Goal: Information Seeking & Learning: Learn about a topic

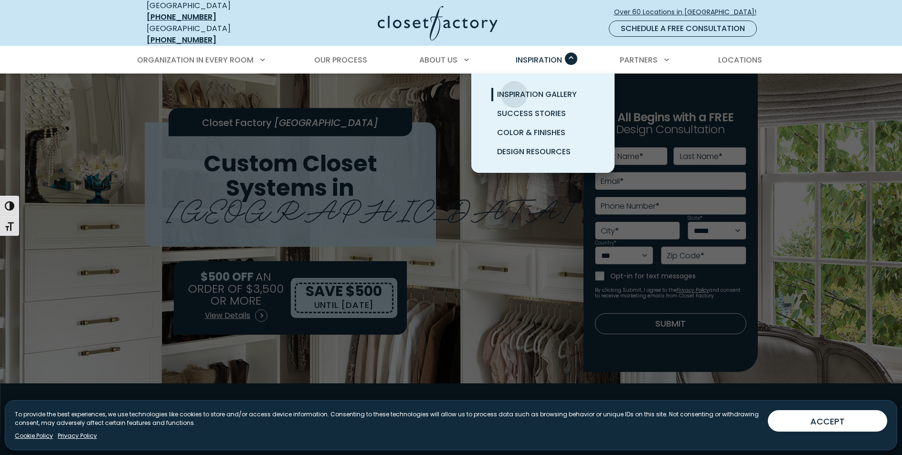
click at [514, 89] on span "Inspiration Gallery" at bounding box center [537, 94] width 80 height 11
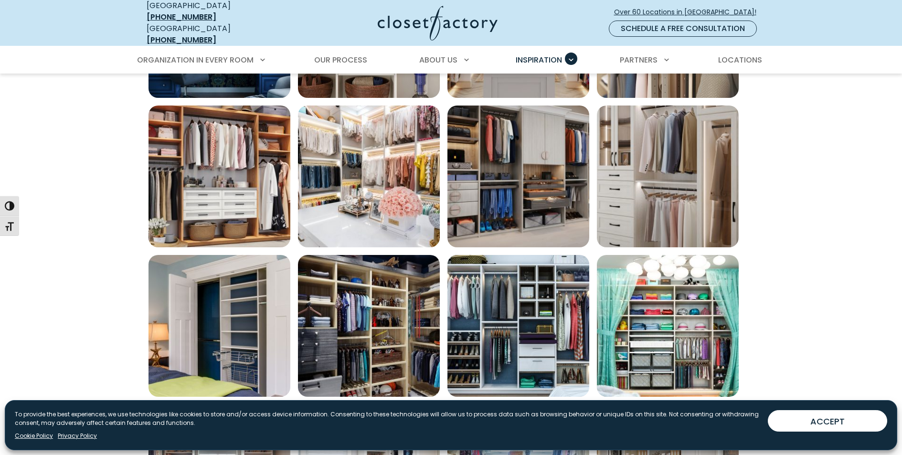
scroll to position [669, 0]
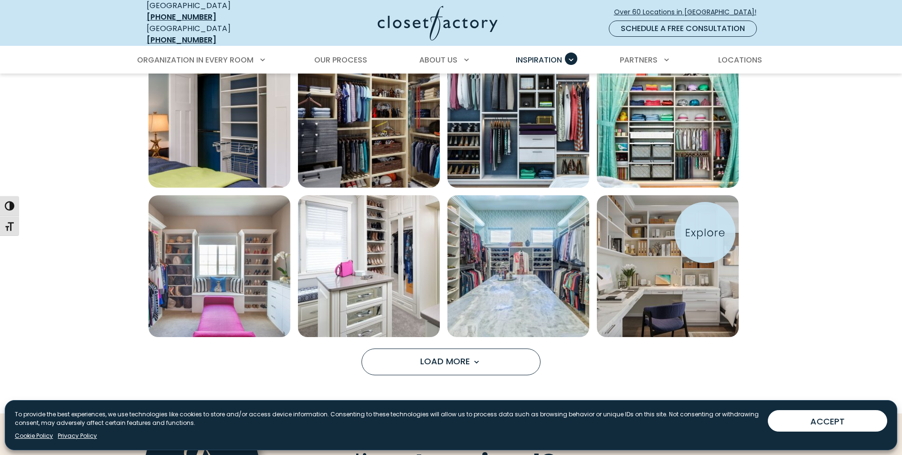
click at [705, 233] on img "Open inspiration gallery to preview enlarged image" at bounding box center [668, 266] width 142 height 142
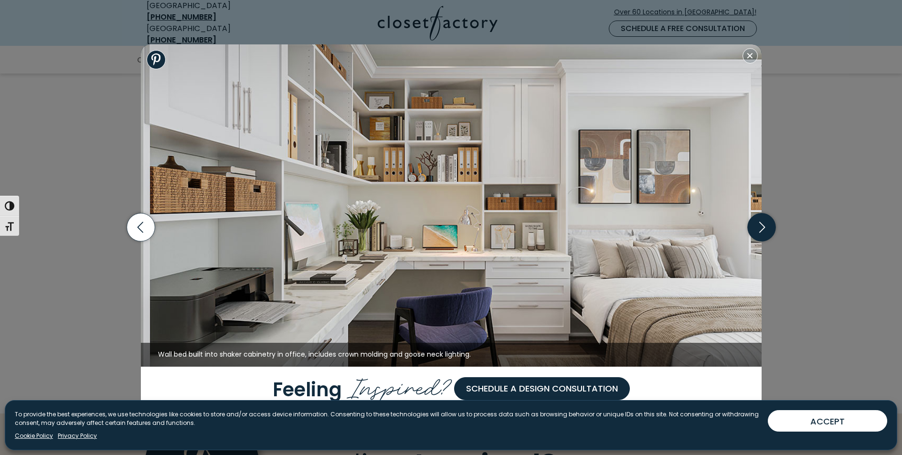
click at [765, 226] on icon "button" at bounding box center [761, 227] width 28 height 28
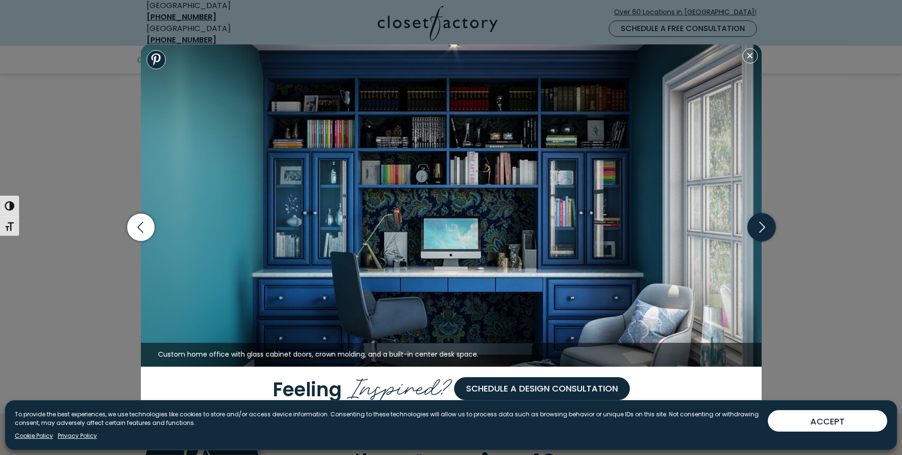
click at [765, 226] on icon "button" at bounding box center [761, 227] width 28 height 28
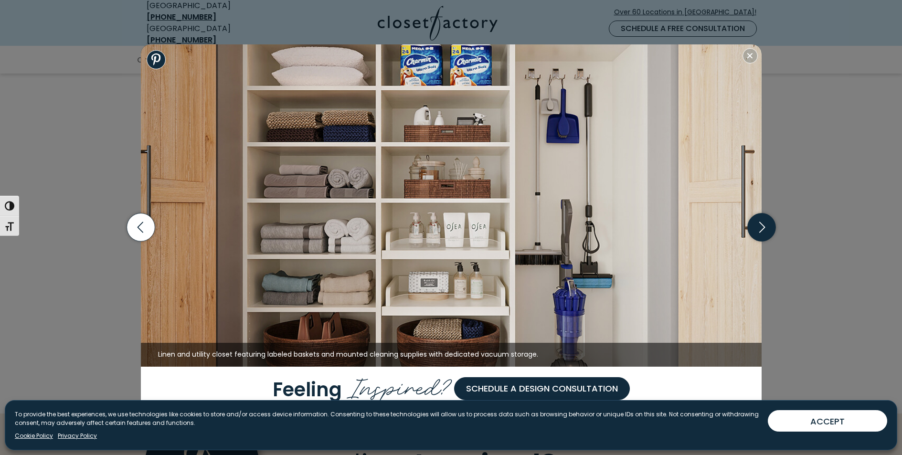
click at [765, 226] on icon "button" at bounding box center [761, 227] width 28 height 28
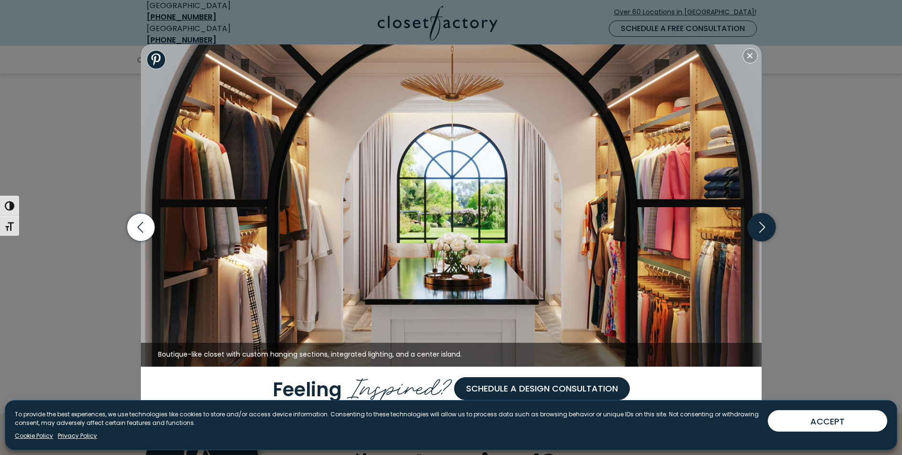
click at [765, 226] on icon "button" at bounding box center [761, 227] width 28 height 28
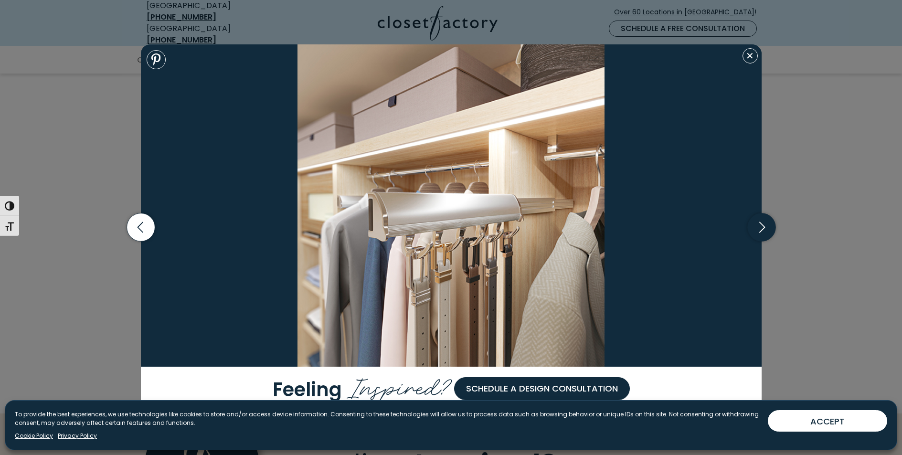
click at [765, 226] on icon "button" at bounding box center [761, 227] width 28 height 28
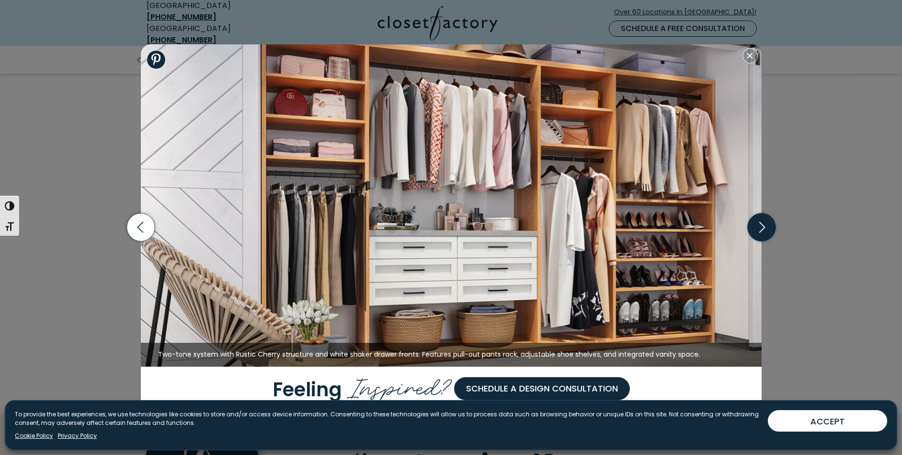
click at [765, 226] on icon "button" at bounding box center [761, 227] width 28 height 28
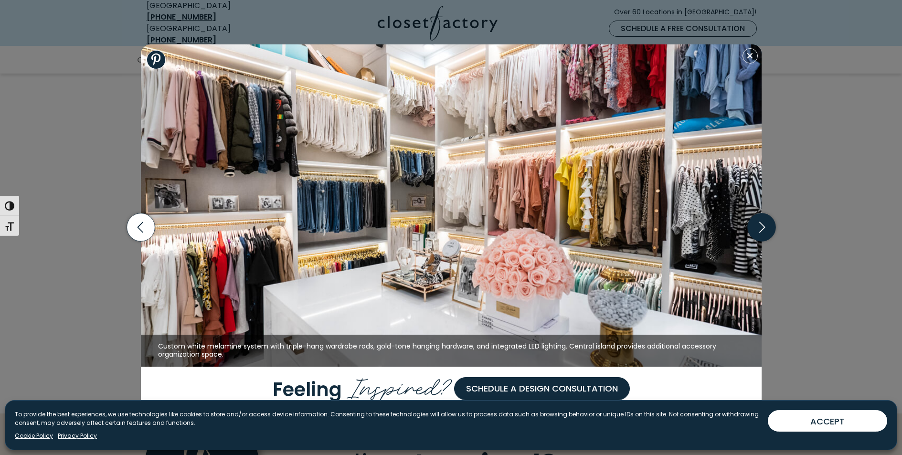
click at [765, 226] on icon "button" at bounding box center [761, 227] width 28 height 28
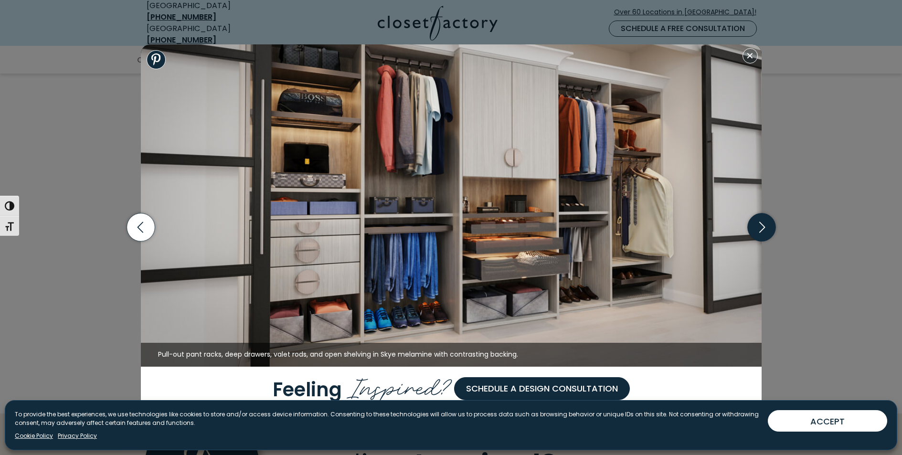
click at [765, 226] on icon "button" at bounding box center [761, 227] width 28 height 28
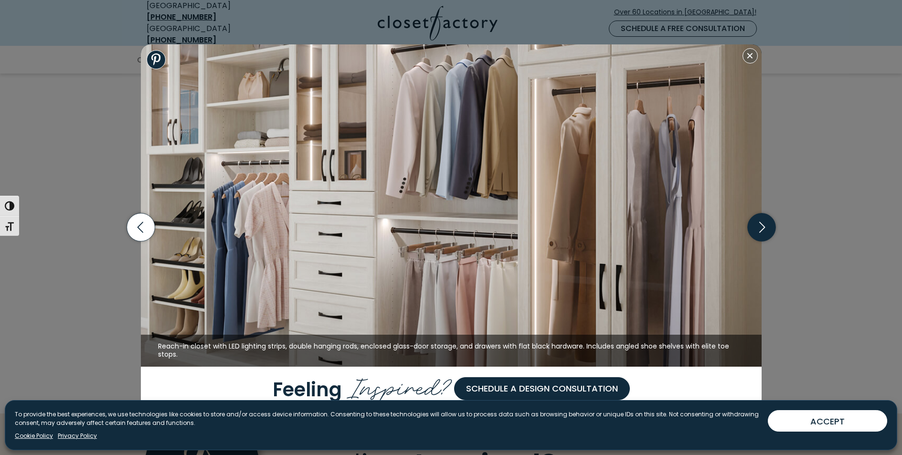
click at [765, 226] on icon "button" at bounding box center [761, 227] width 28 height 28
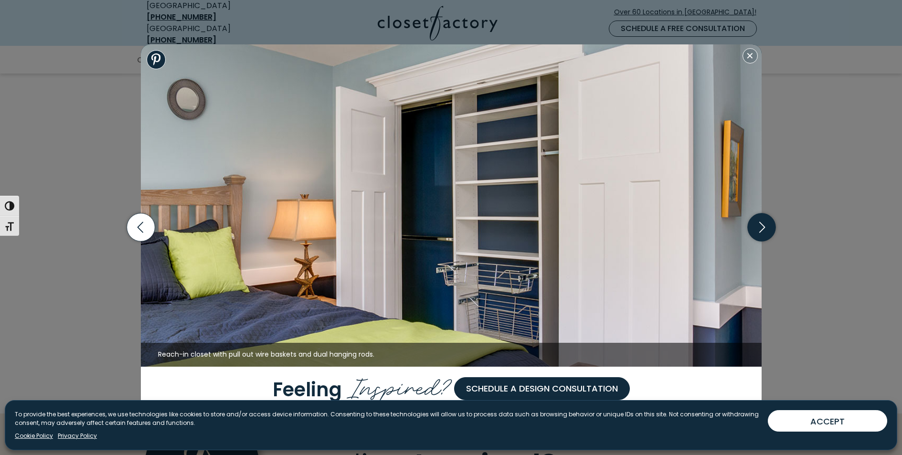
click at [765, 227] on icon "button" at bounding box center [761, 227] width 28 height 28
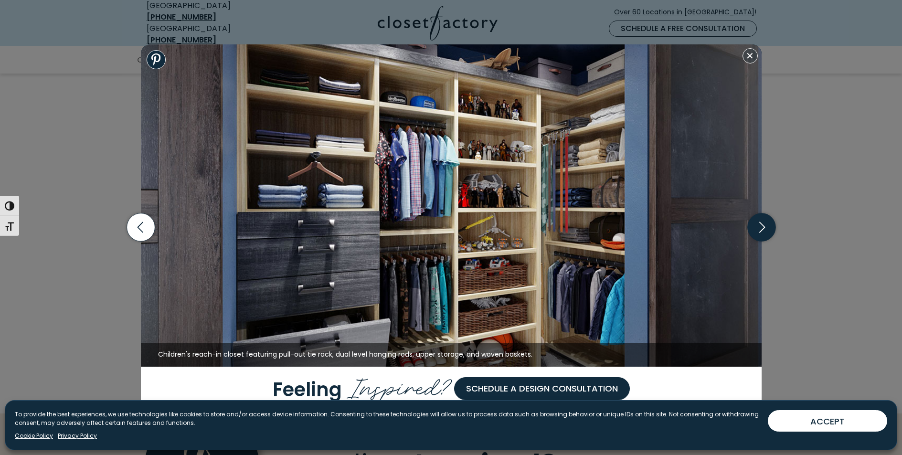
click at [765, 227] on icon "button" at bounding box center [761, 227] width 28 height 28
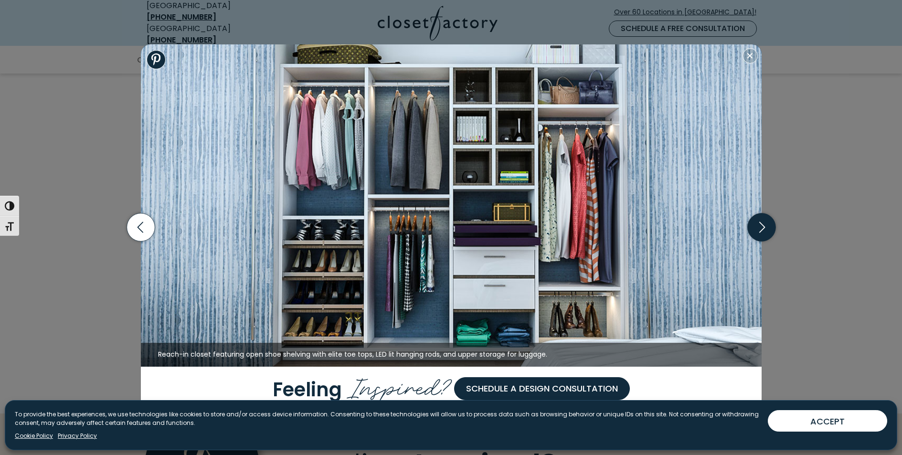
click at [765, 227] on icon "button" at bounding box center [761, 227] width 28 height 28
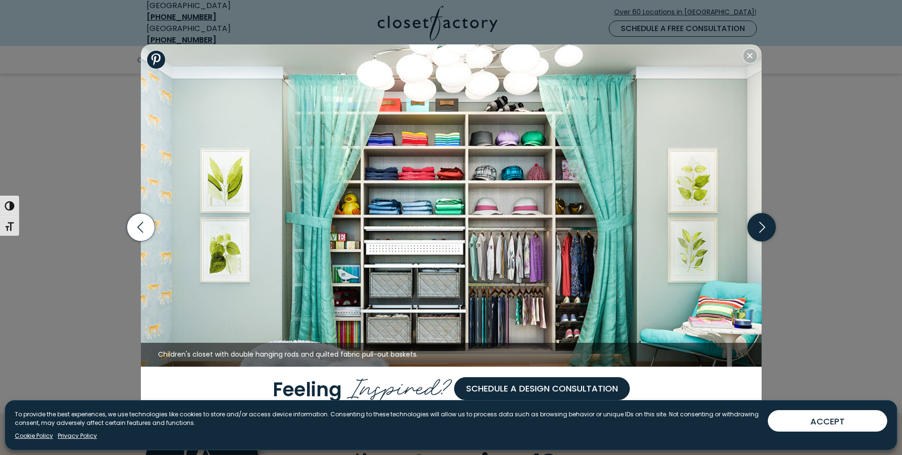
click at [765, 227] on icon "button" at bounding box center [761, 227] width 28 height 28
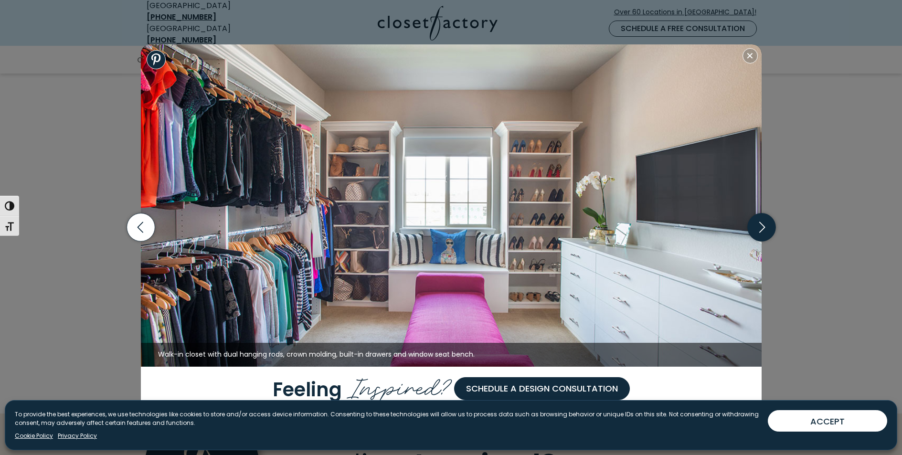
click at [765, 227] on icon "button" at bounding box center [761, 227] width 28 height 28
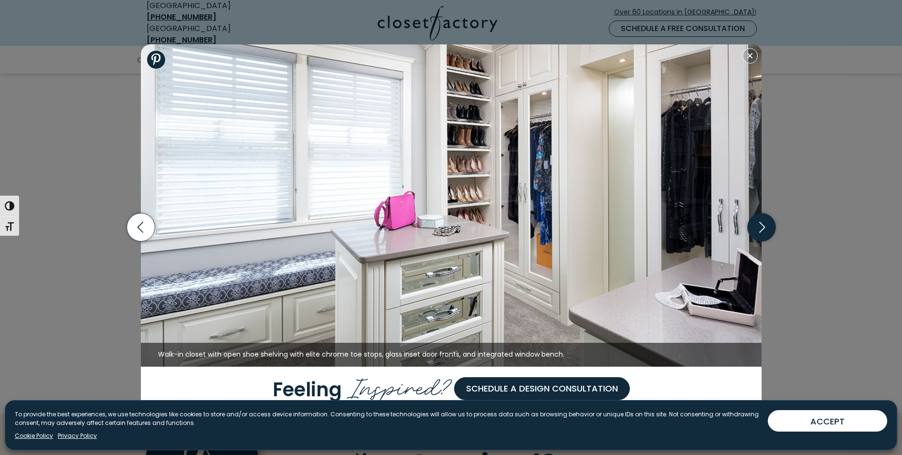
click at [765, 227] on icon "button" at bounding box center [761, 227] width 28 height 28
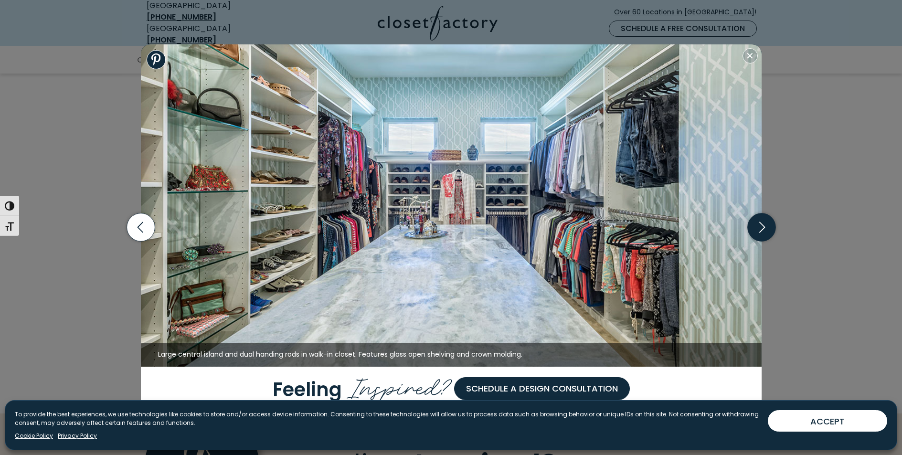
click at [765, 227] on icon "button" at bounding box center [761, 227] width 28 height 28
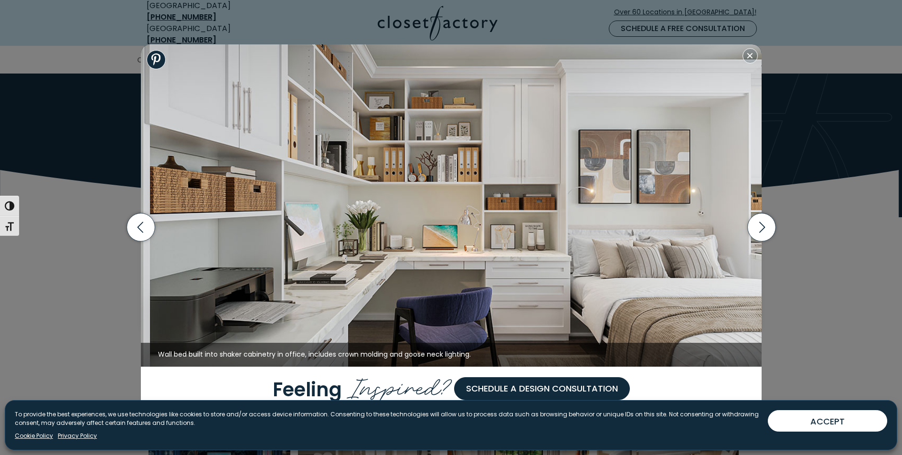
scroll to position [0, 0]
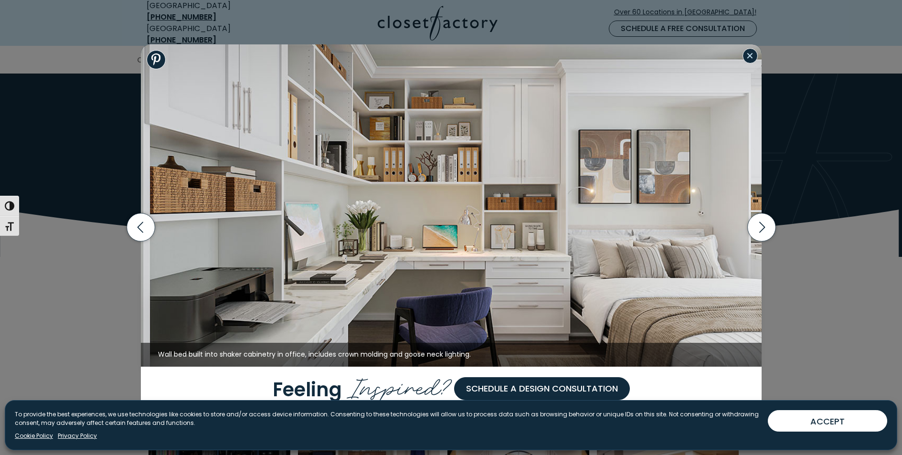
click at [754, 54] on button "Close modal" at bounding box center [750, 55] width 15 height 15
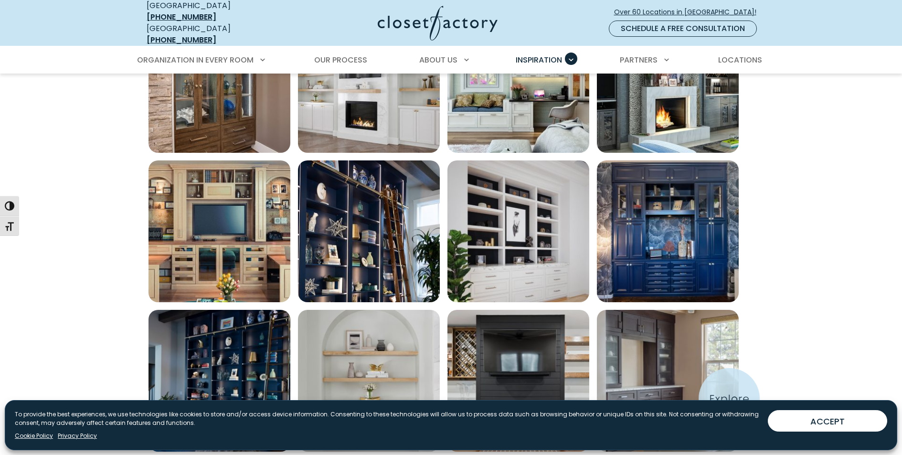
scroll to position [446, 0]
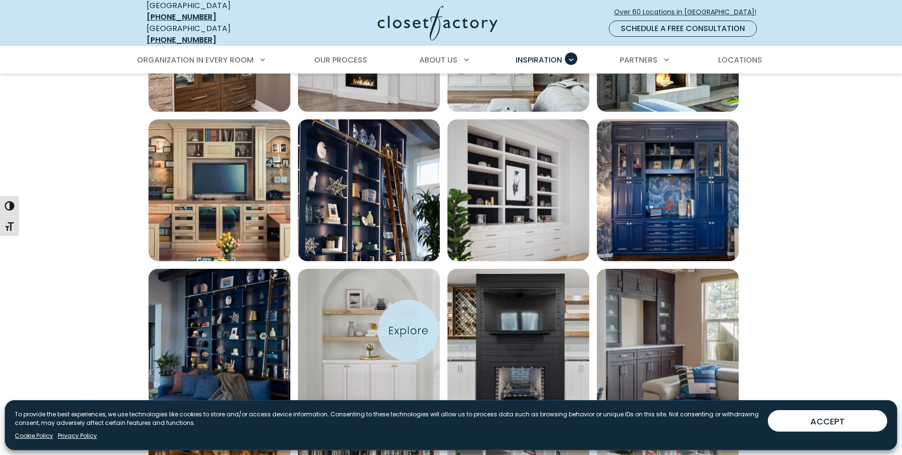
click at [408, 330] on img "Open inspiration gallery to preview enlarged image" at bounding box center [369, 340] width 142 height 142
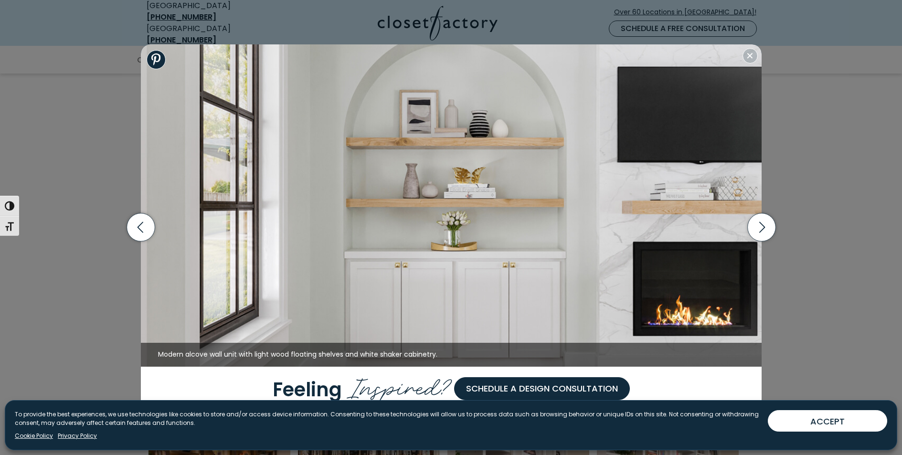
scroll to position [669, 0]
click at [765, 226] on icon "button" at bounding box center [761, 227] width 28 height 28
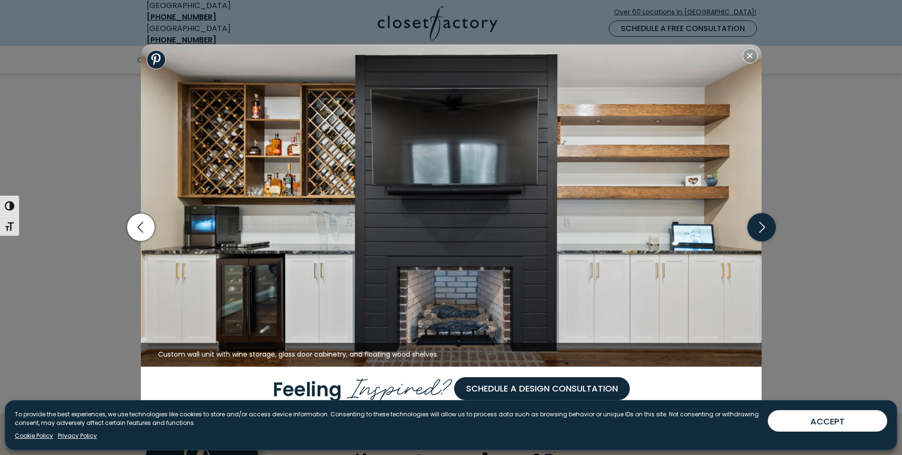
click at [765, 226] on icon "button" at bounding box center [761, 227] width 28 height 28
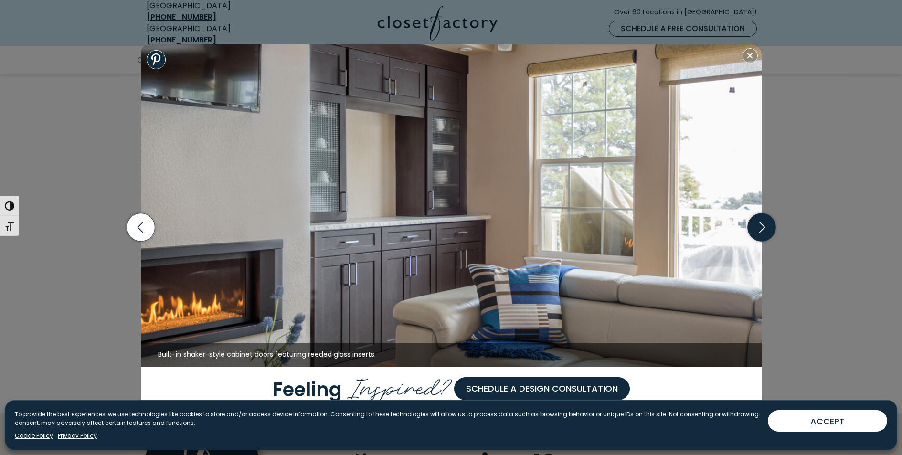
click at [765, 226] on icon "button" at bounding box center [761, 227] width 28 height 28
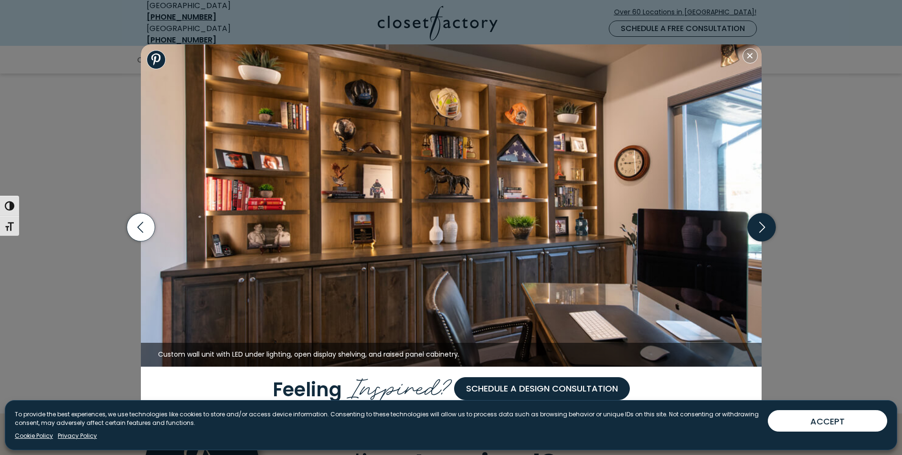
click at [765, 226] on icon "button" at bounding box center [761, 227] width 28 height 28
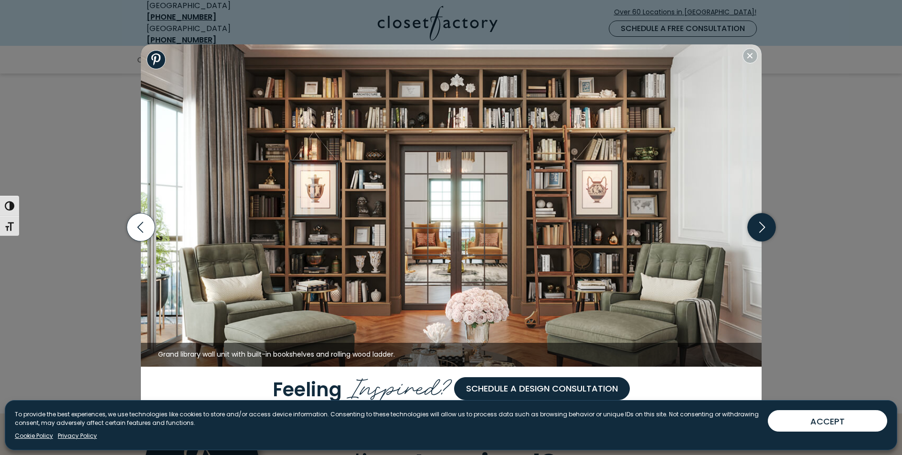
click at [765, 226] on icon "button" at bounding box center [761, 227] width 28 height 28
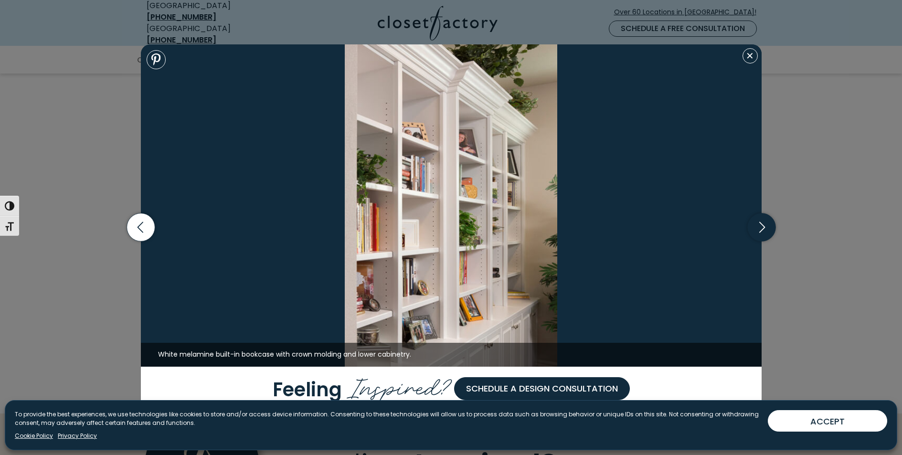
click at [765, 226] on icon "button" at bounding box center [761, 227] width 28 height 28
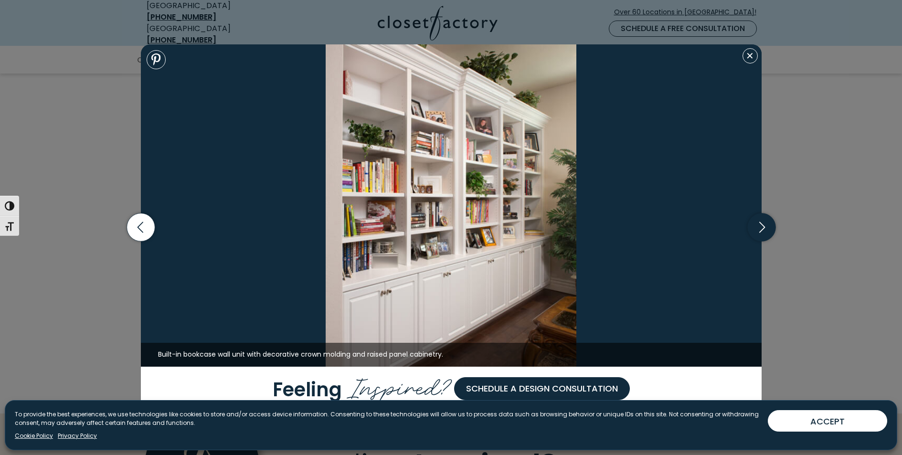
click at [765, 226] on icon "button" at bounding box center [761, 227] width 28 height 28
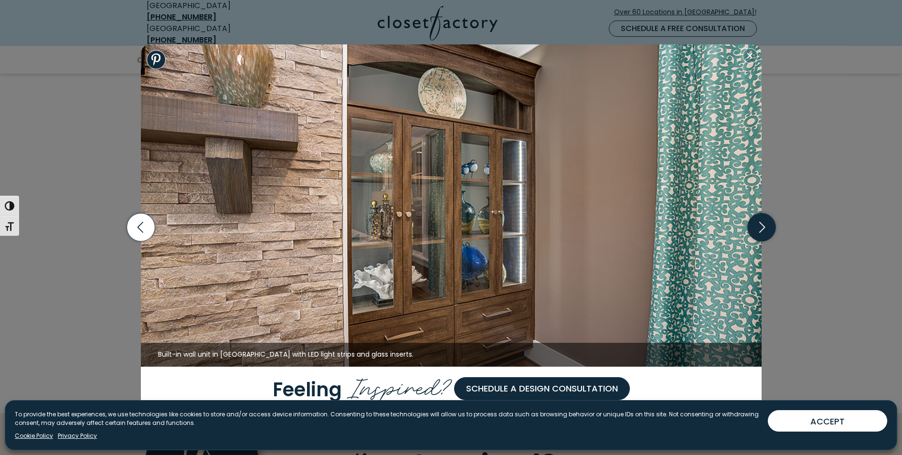
click at [765, 226] on icon "button" at bounding box center [761, 227] width 28 height 28
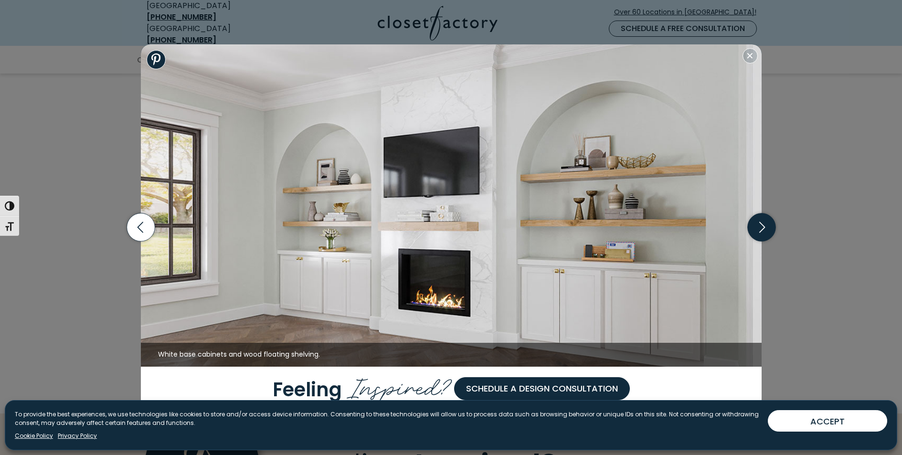
click at [765, 226] on icon "button" at bounding box center [761, 227] width 28 height 28
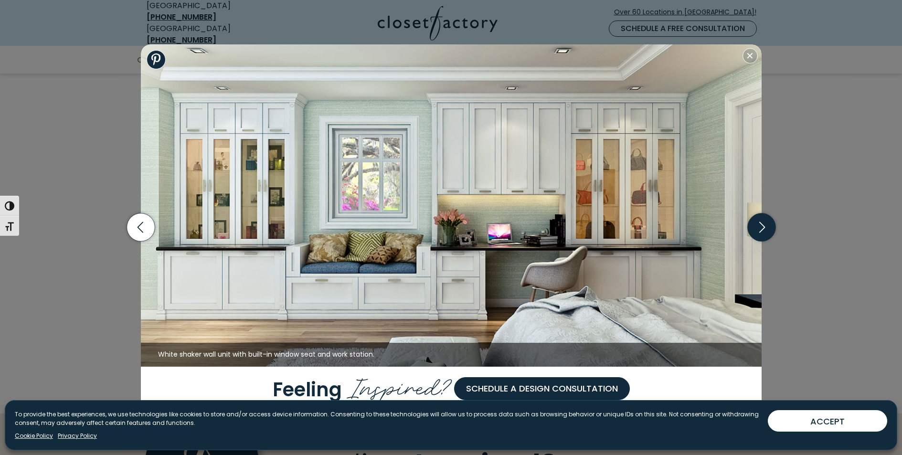
click at [765, 226] on icon "button" at bounding box center [761, 227] width 28 height 28
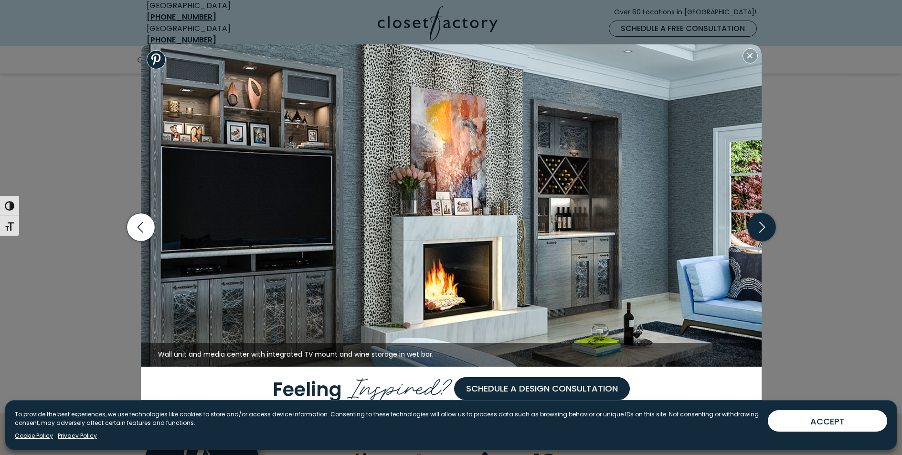
click at [765, 226] on icon "button" at bounding box center [761, 227] width 28 height 28
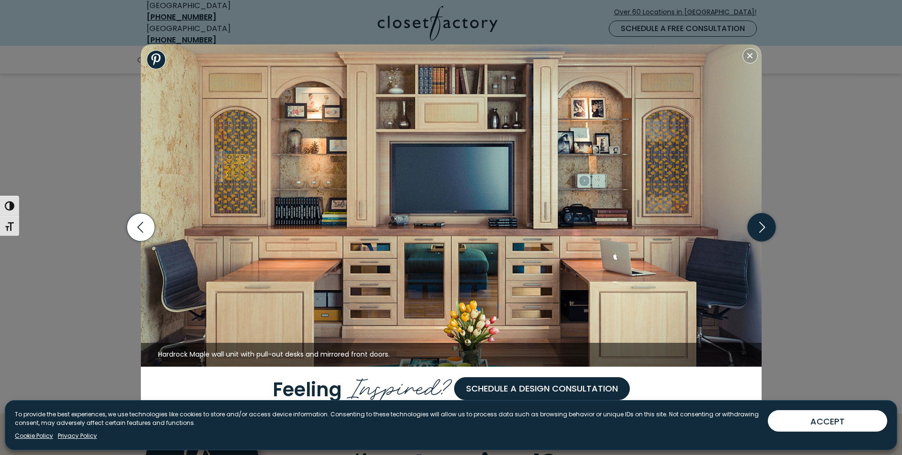
click at [765, 226] on icon "button" at bounding box center [761, 227] width 28 height 28
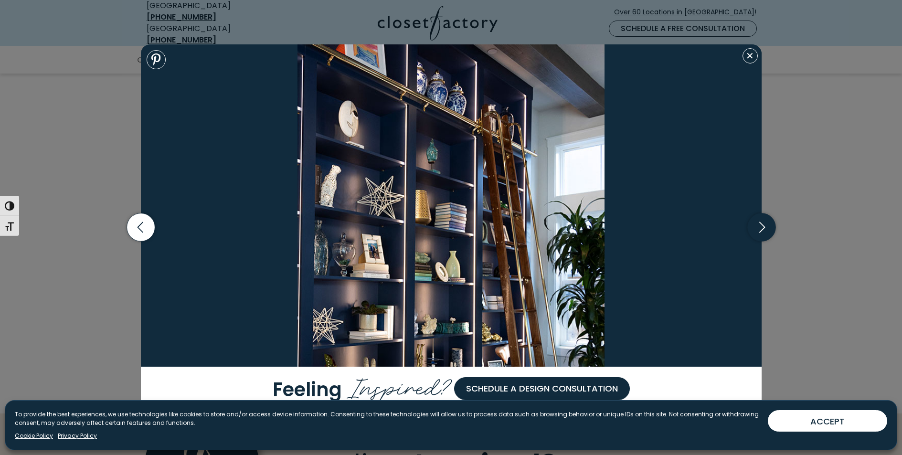
click at [765, 226] on icon "button" at bounding box center [761, 227] width 28 height 28
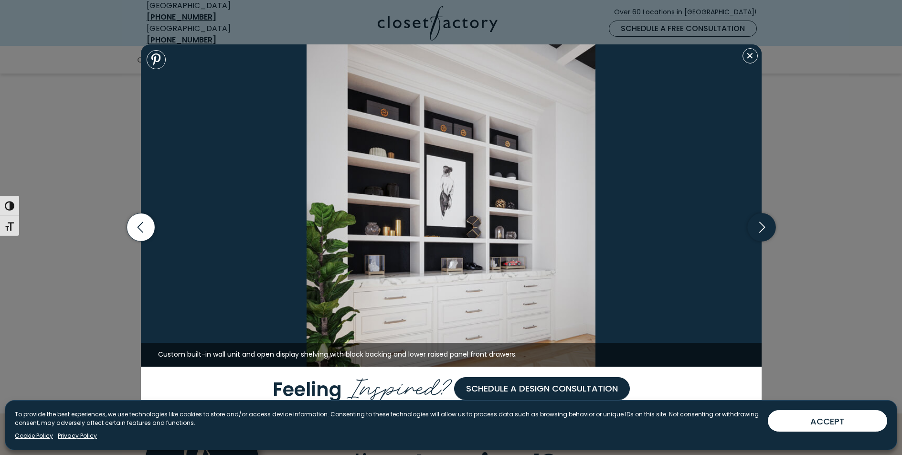
click at [765, 226] on icon "button" at bounding box center [761, 227] width 28 height 28
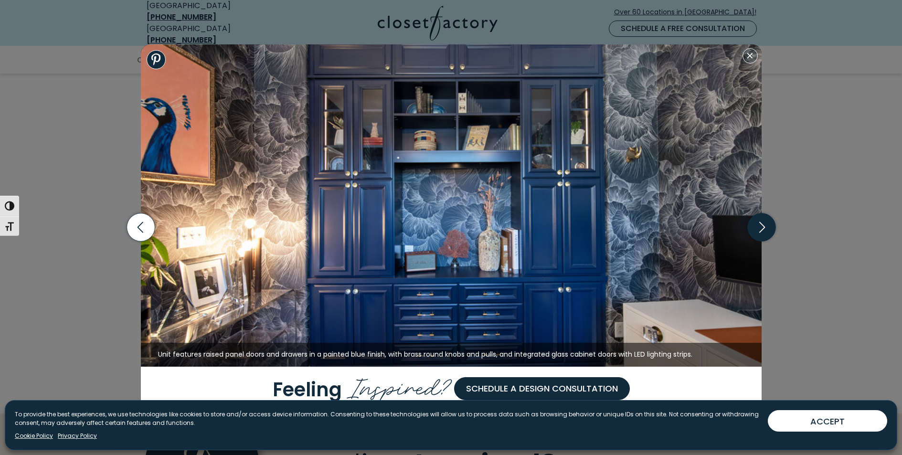
click at [765, 226] on icon "button" at bounding box center [761, 227] width 28 height 28
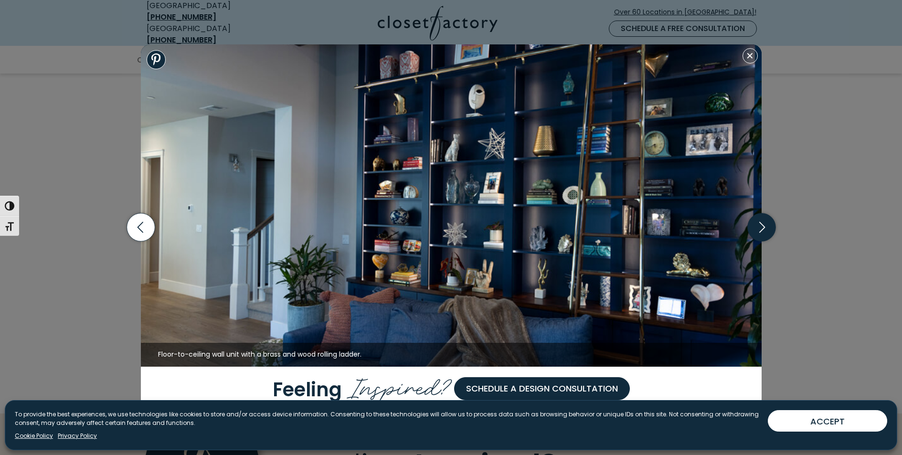
click at [765, 226] on icon "button" at bounding box center [761, 227] width 28 height 28
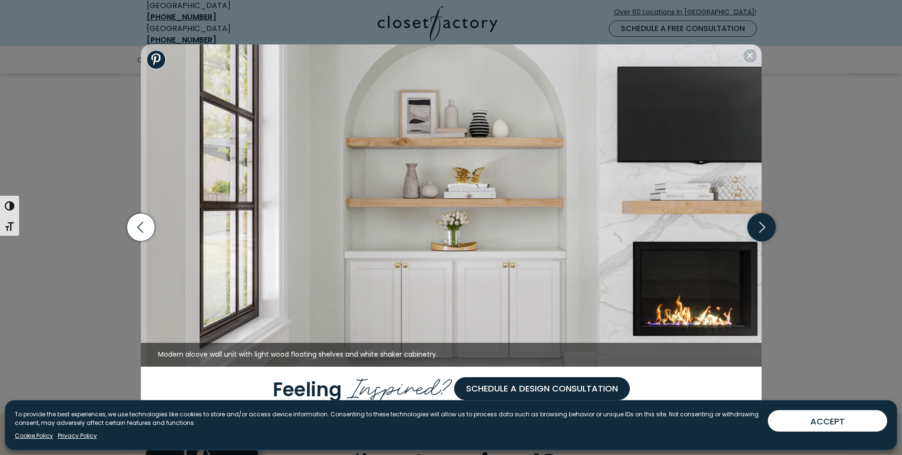
click at [765, 226] on icon "button" at bounding box center [761, 227] width 28 height 28
